Goal: Answer question/provide support

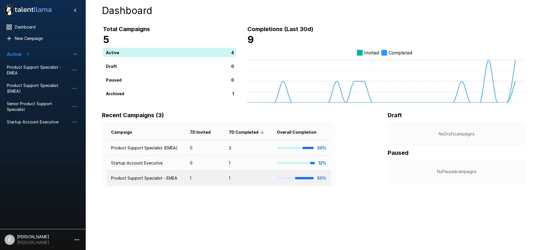
click at [151, 178] on td "Product Support Specialist - EMEA" at bounding box center [145, 177] width 79 height 15
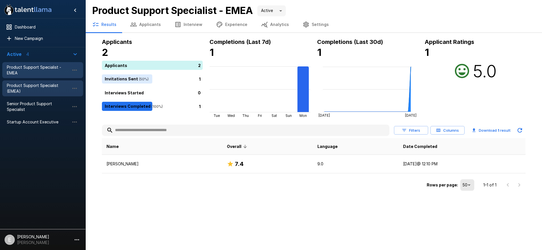
click at [26, 95] on div "Product Support Specialist (EMEA)" at bounding box center [42, 88] width 81 height 16
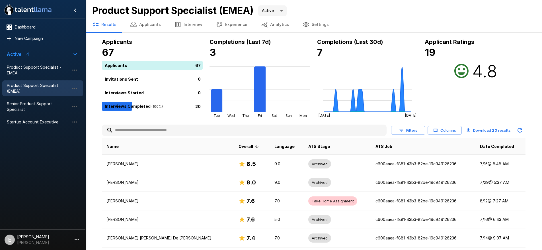
click at [429, 147] on th "ATS Job" at bounding box center [423, 146] width 104 height 17
click at [500, 145] on span "Date Completed" at bounding box center [497, 146] width 34 height 7
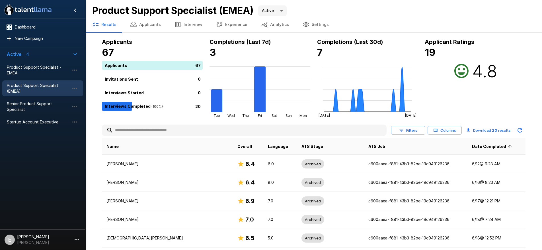
click at [507, 145] on icon at bounding box center [509, 146] width 5 height 5
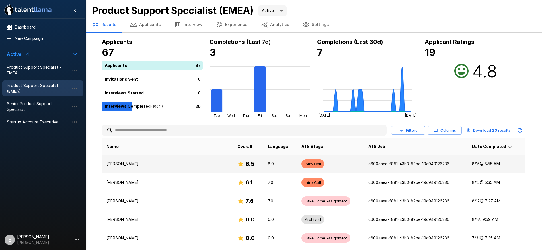
click at [135, 159] on td "[PERSON_NAME]" at bounding box center [167, 164] width 131 height 19
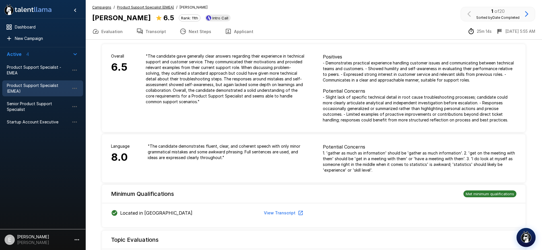
click at [526, 237] on img "button" at bounding box center [526, 237] width 12 height 12
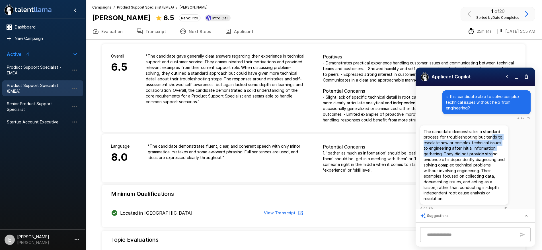
drag, startPoint x: 490, startPoint y: 138, endPoint x: 490, endPoint y: 155, distance: 16.8
click at [490, 155] on p "The candidate demonstrates a standard process for troubleshooting but tends to …" at bounding box center [464, 165] width 81 height 73
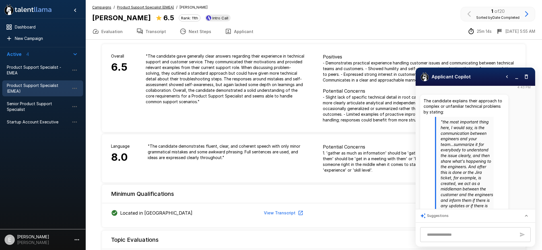
scroll to position [152, 0]
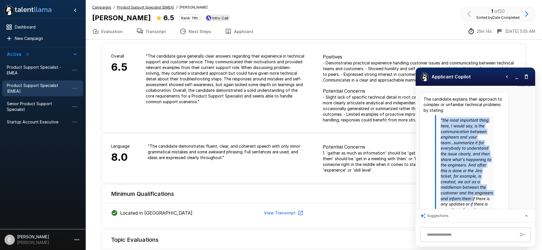
drag, startPoint x: 463, startPoint y: 126, endPoint x: 474, endPoint y: 196, distance: 70.2
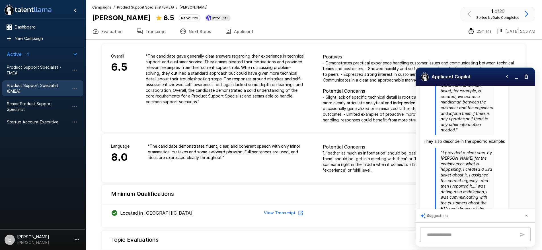
scroll to position [236, 0]
click at [213, 17] on span "Intro Call" at bounding box center [220, 18] width 20 height 5
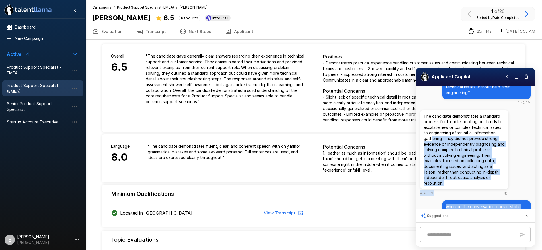
scroll to position [0, 0]
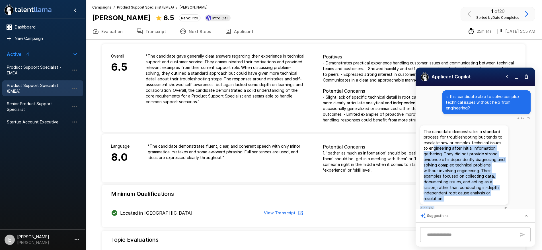
drag, startPoint x: 448, startPoint y: 188, endPoint x: 432, endPoint y: 148, distance: 42.5
click at [458, 160] on p "The candidate demonstrates a standard process for troubleshooting but tends to …" at bounding box center [464, 165] width 81 height 73
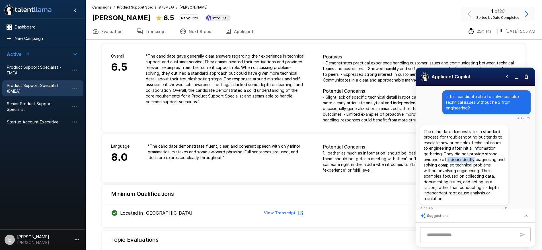
click at [458, 160] on p "The candidate demonstrates a standard process for troubleshooting but tends to …" at bounding box center [464, 165] width 81 height 73
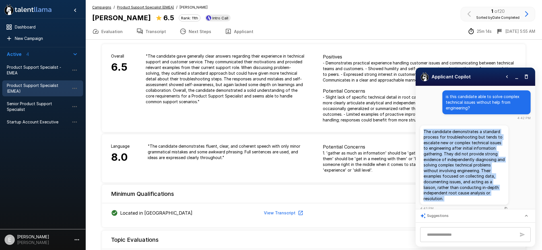
click at [458, 160] on p "The candidate demonstrates a standard process for troubleshooting but tends to …" at bounding box center [464, 165] width 81 height 73
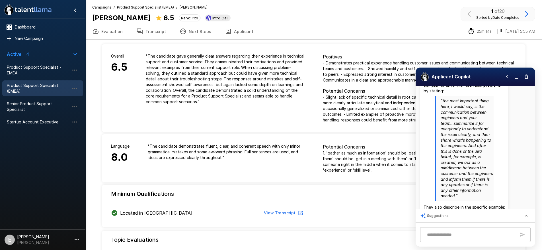
scroll to position [309, 0]
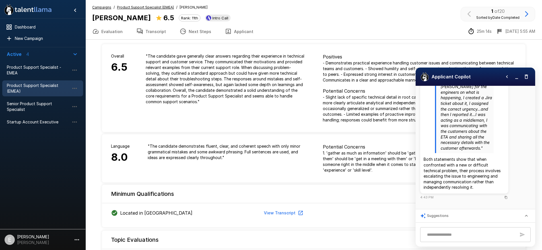
click at [455, 233] on textarea at bounding box center [470, 234] width 92 height 10
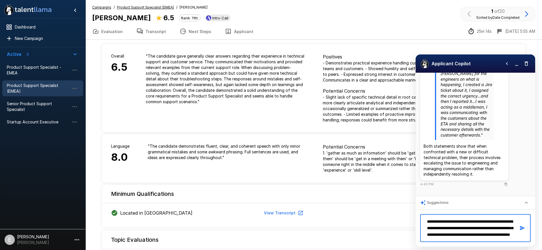
scroll to position [11, 0]
click at [507, 229] on textarea "**********" at bounding box center [470, 227] width 92 height 23
type textarea "**********"
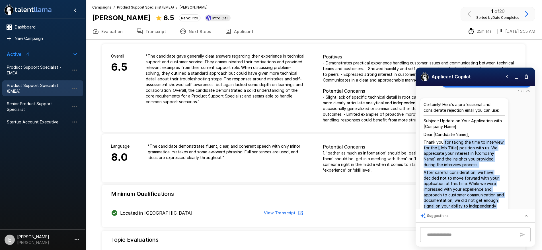
scroll to position [455, 0]
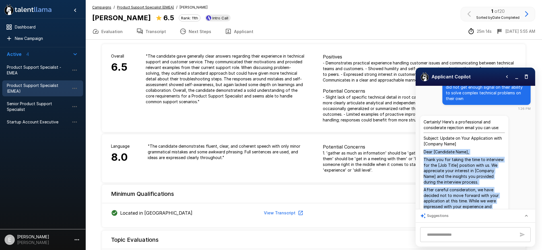
drag, startPoint x: 466, startPoint y: 167, endPoint x: 418, endPoint y: 154, distance: 50.6
click at [418, 154] on div "is this candidate able to solve complex technical issues without help from engi…" at bounding box center [476, 147] width 120 height 123
copy div "Dear [Candidate Name], Thank you for taking the time to interview for the [Job …"
